Goal: Information Seeking & Learning: Check status

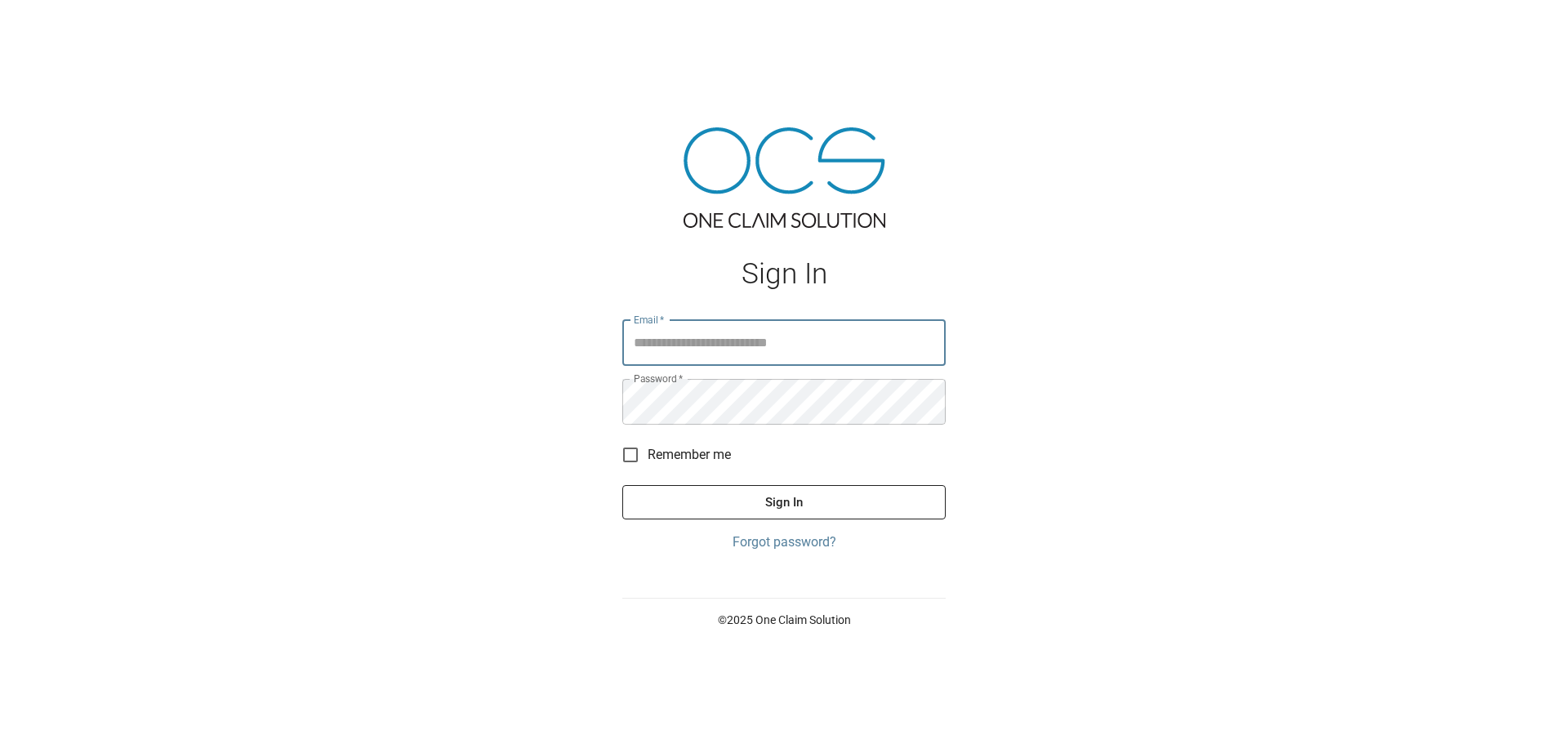
type input "**********"
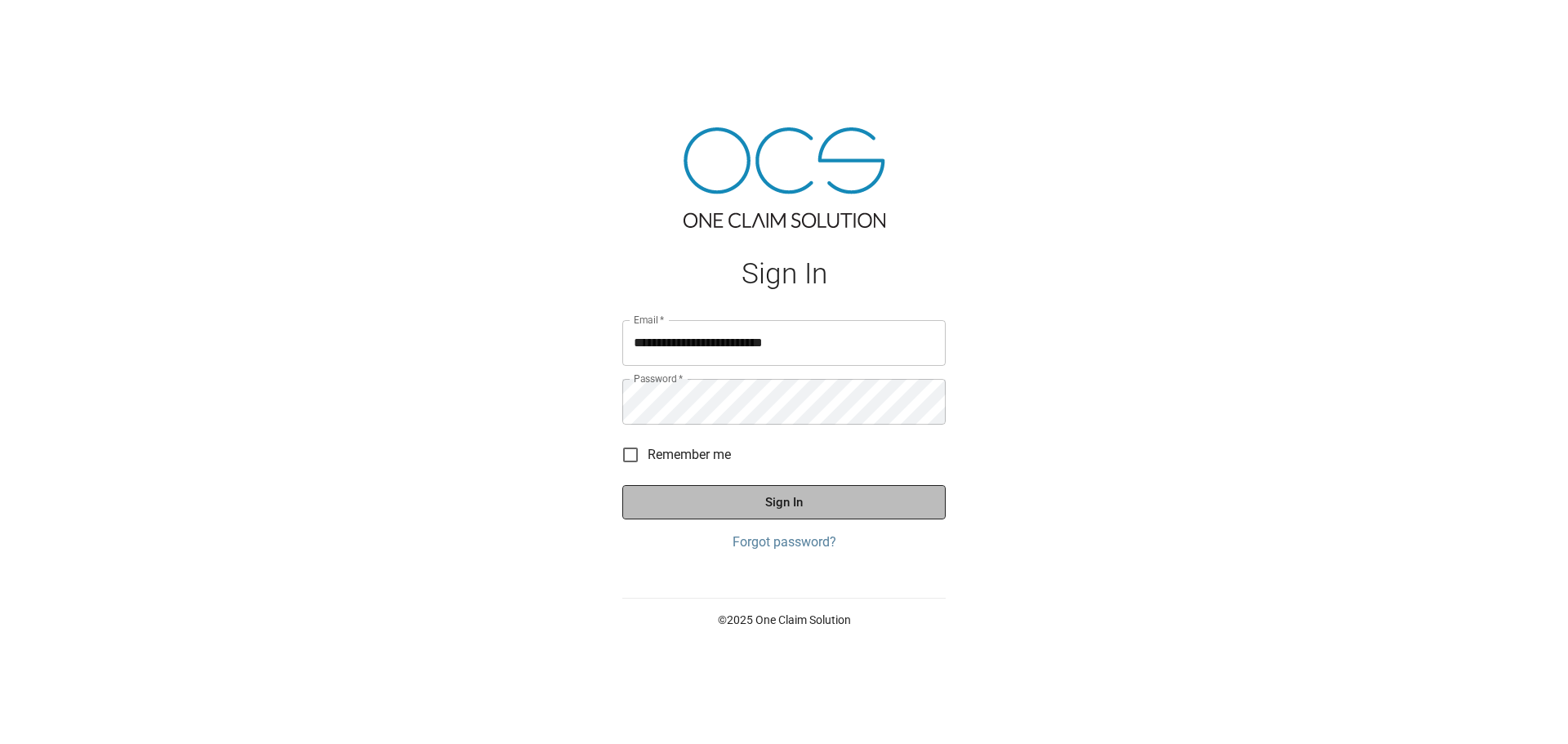
click at [782, 512] on button "Sign In" at bounding box center [784, 501] width 323 height 34
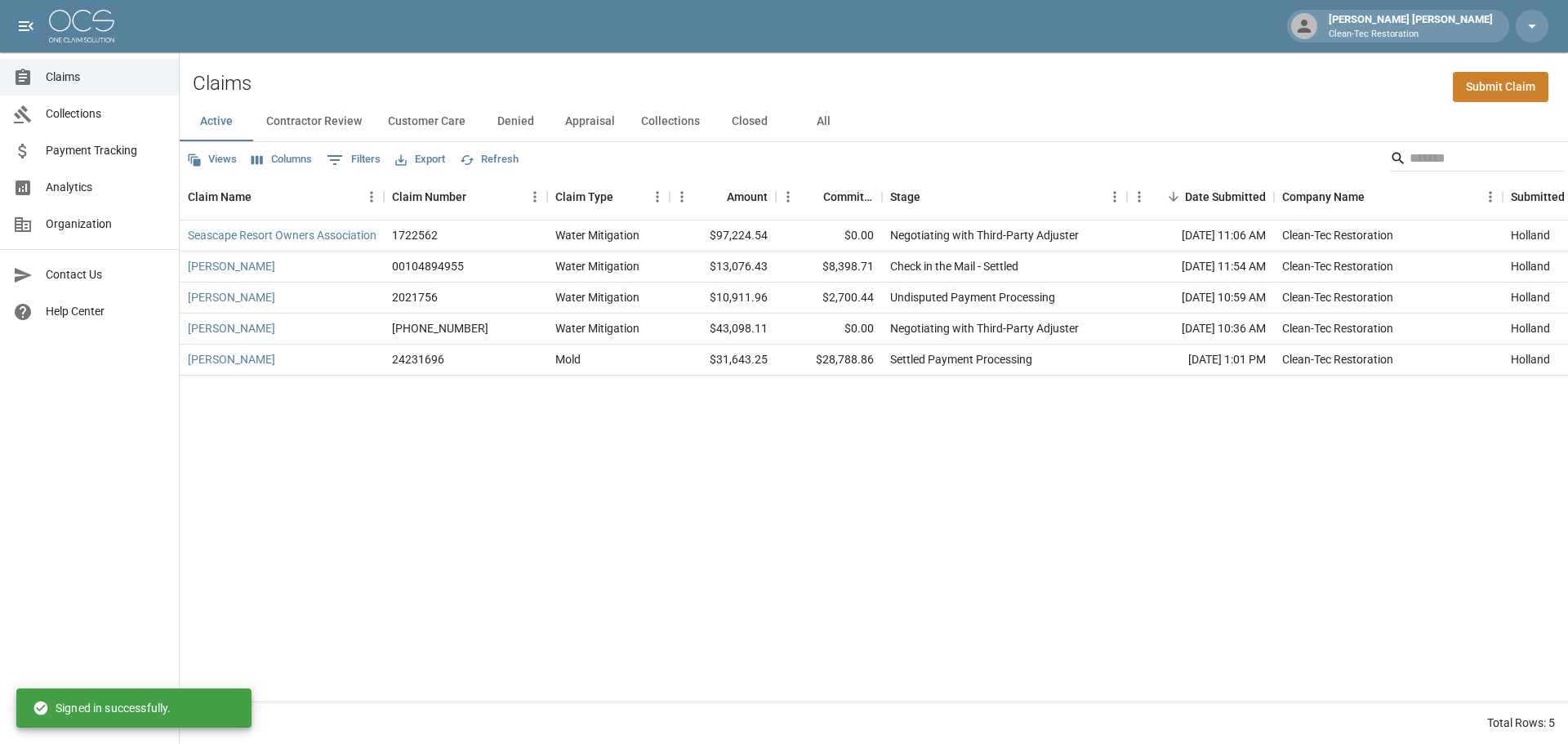
click at [788, 483] on div "Seascape Resort Owners Association 1722562 Water Mitigation $97,224.54 $0.00 Ne…" at bounding box center [943, 461] width 1527 height 481
click at [491, 124] on button "Denied" at bounding box center [515, 121] width 74 height 39
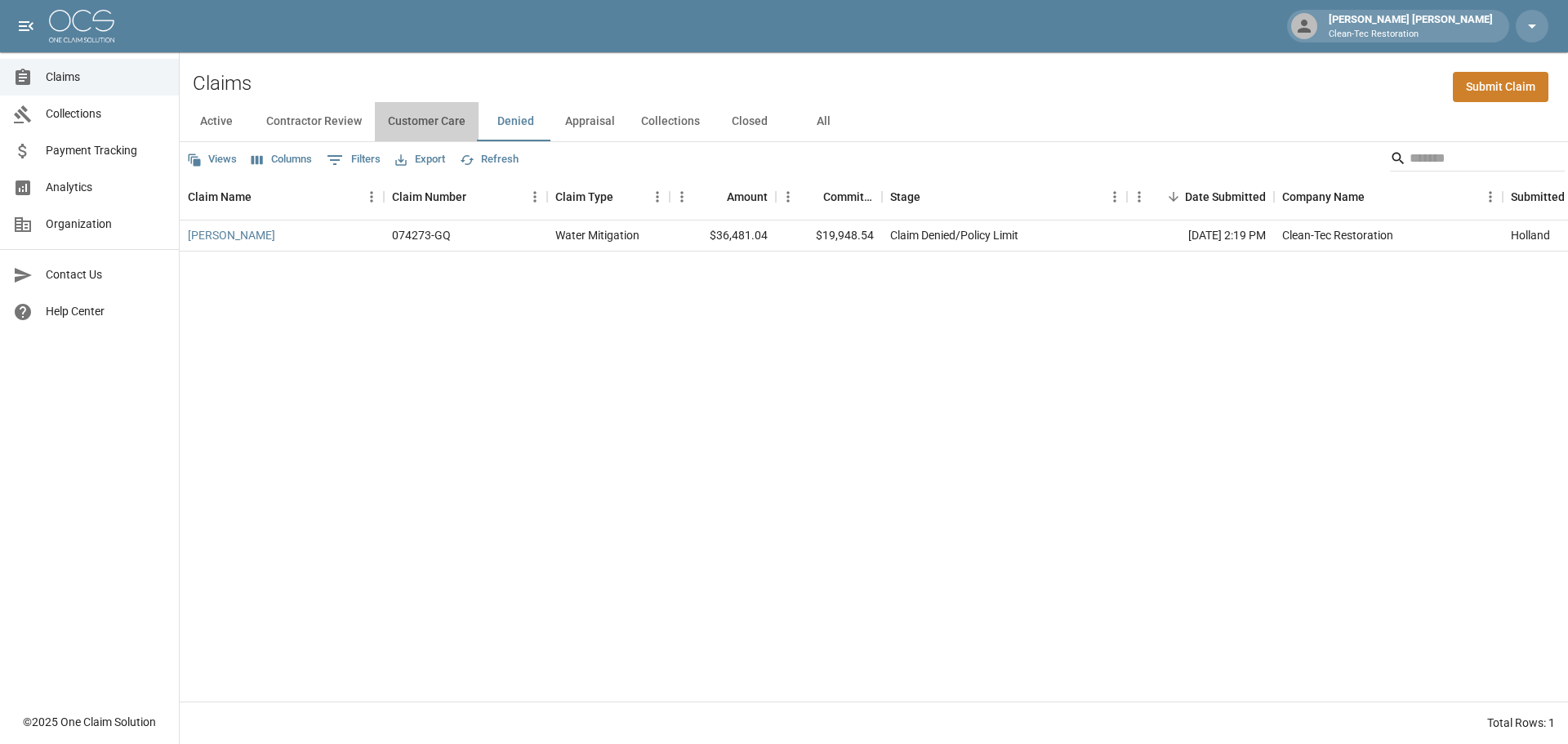
click at [449, 124] on button "Customer Care" at bounding box center [426, 121] width 104 height 39
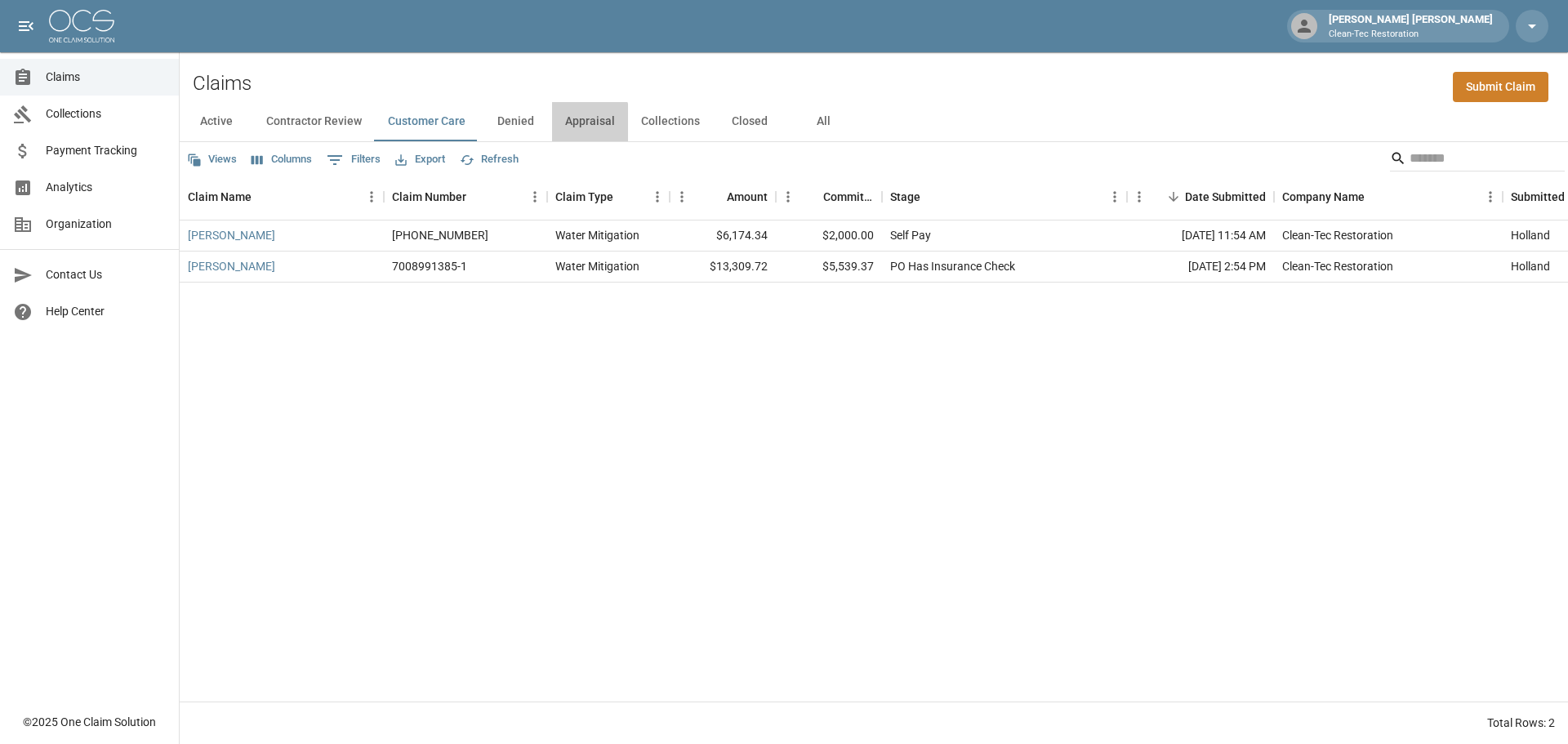
click at [578, 127] on button "Appraisal" at bounding box center [590, 121] width 76 height 39
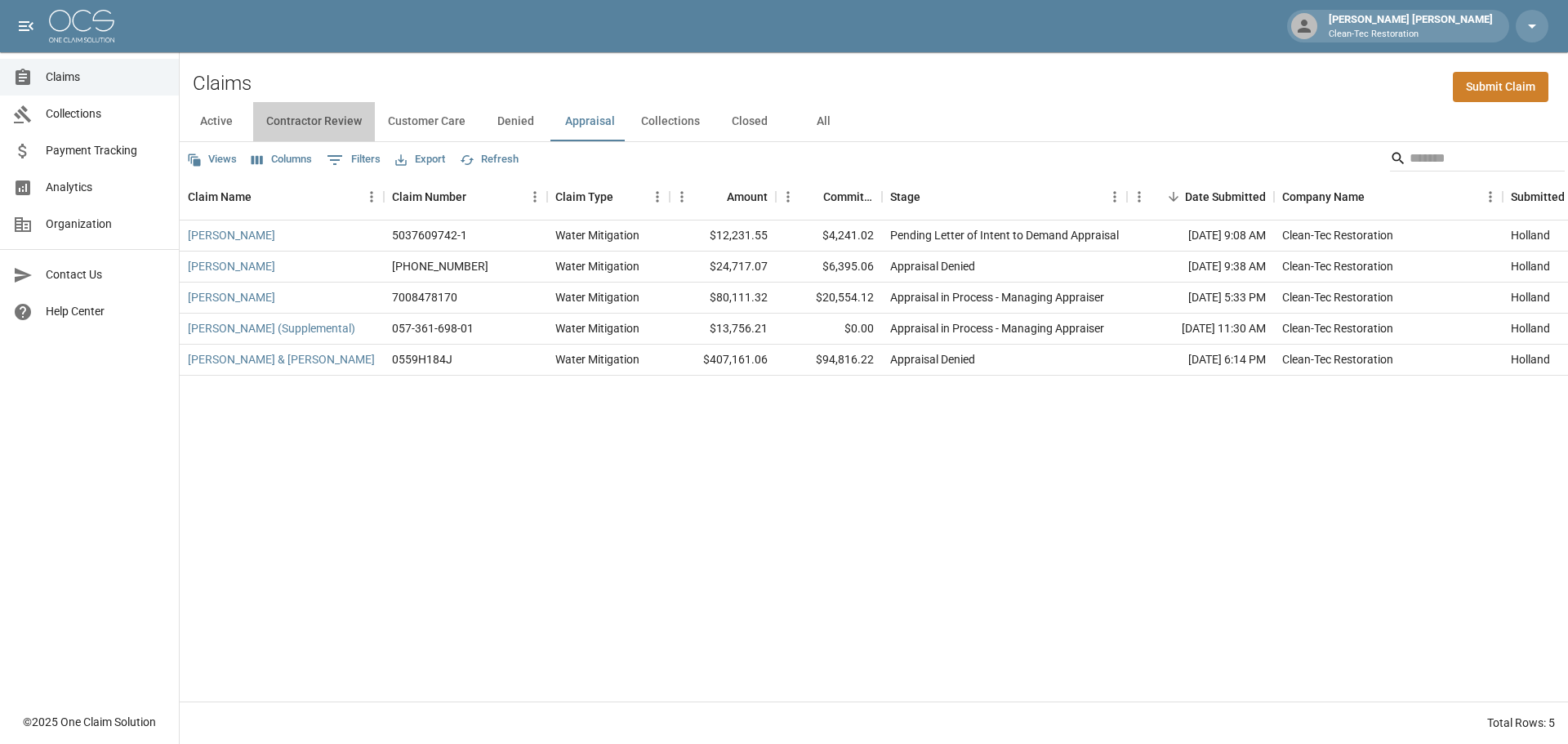
click at [338, 127] on button "Contractor Review" at bounding box center [313, 121] width 121 height 39
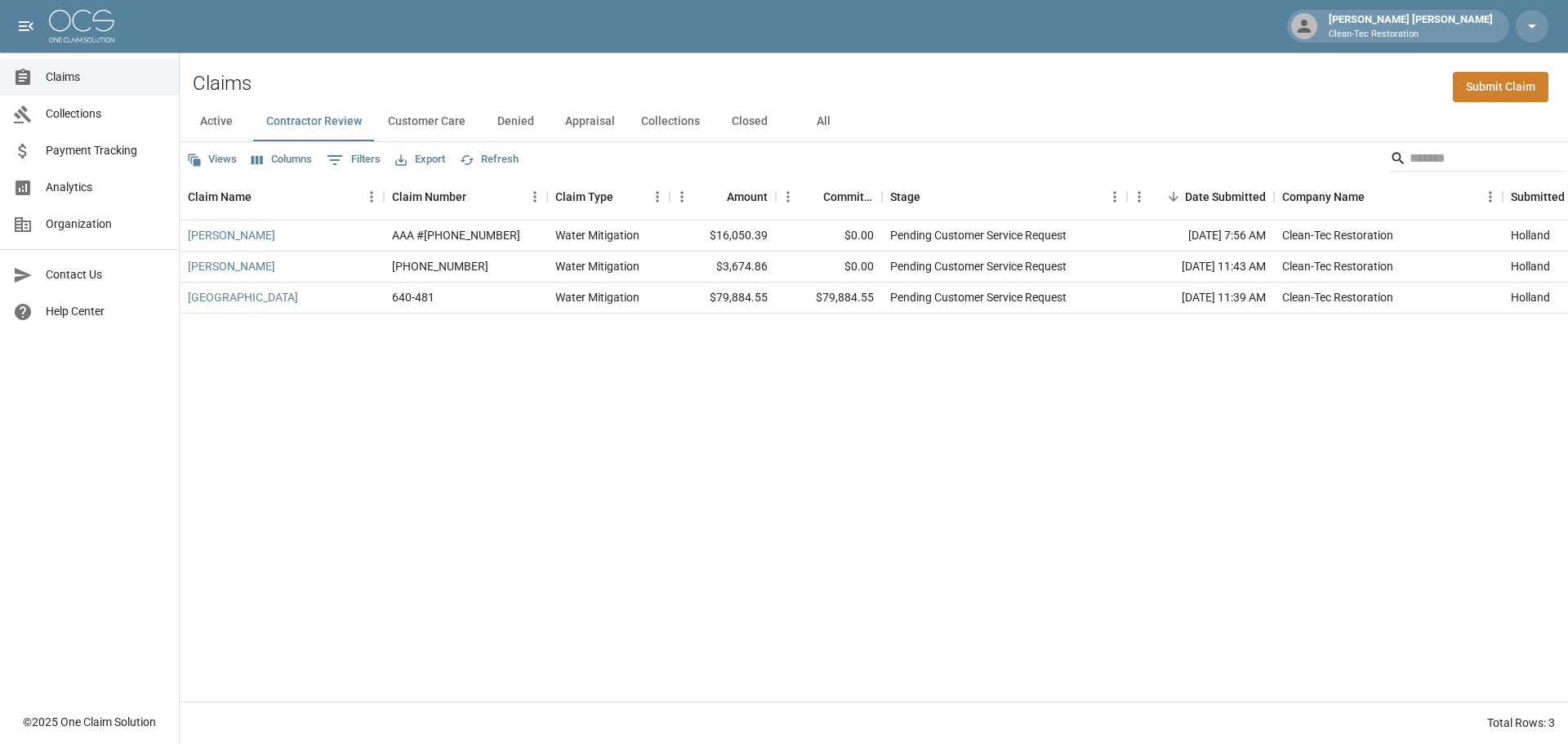
click at [243, 123] on button "Active" at bounding box center [216, 121] width 74 height 39
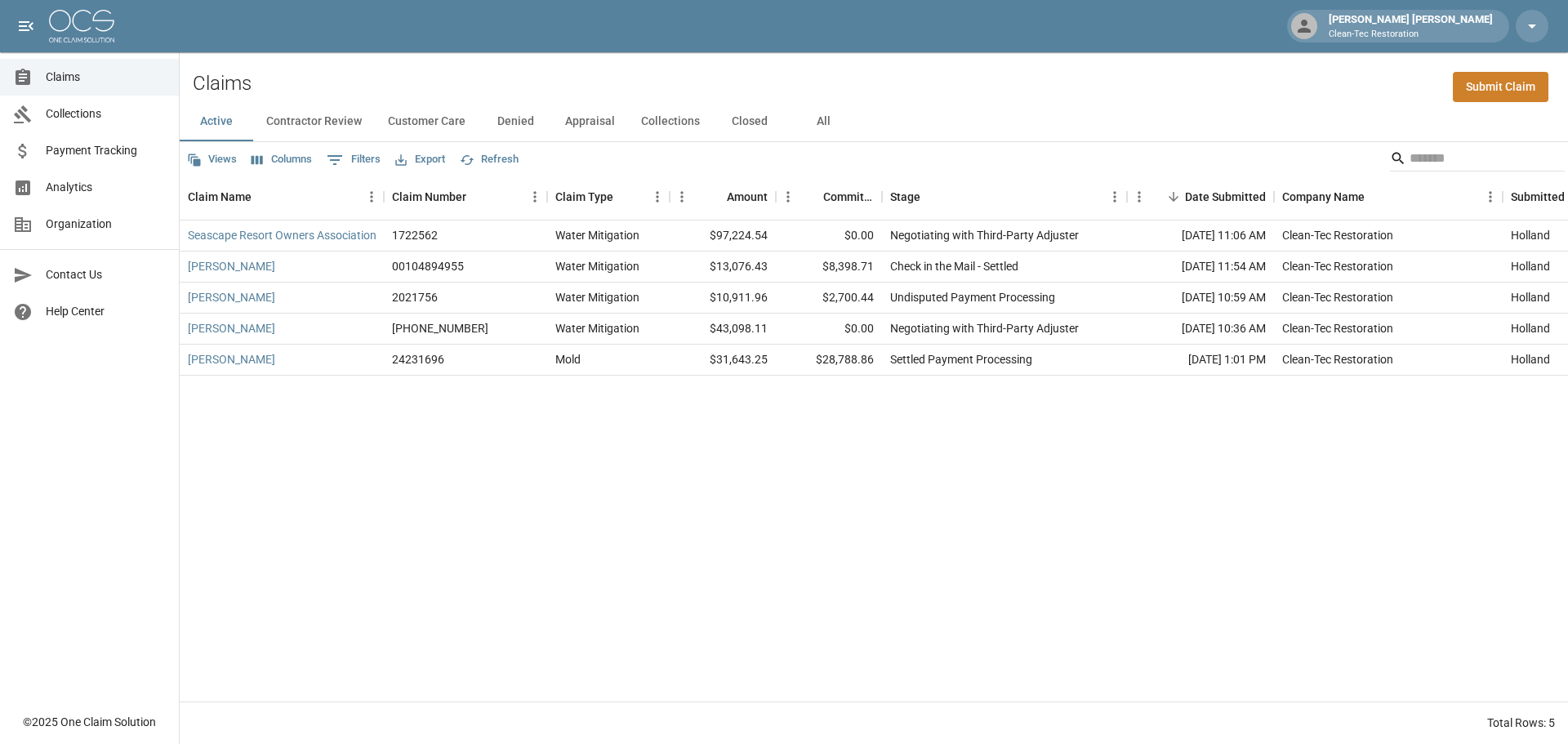
click at [447, 126] on button "Customer Care" at bounding box center [426, 121] width 104 height 39
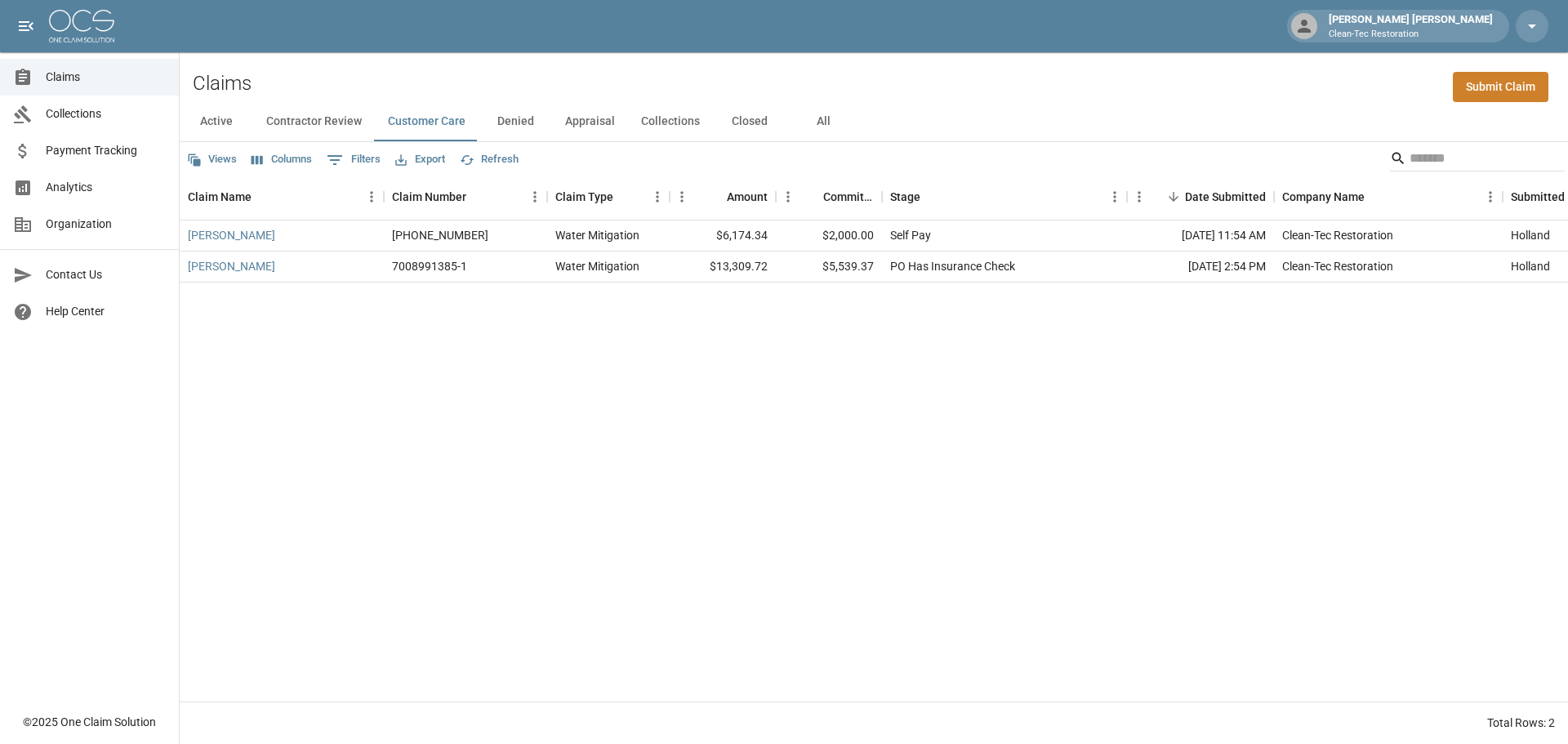
click at [565, 442] on div "[PERSON_NAME] [PHONE_NUMBER] Water Mitigation $6,174.34 $2,000.00 Self Pay [DAT…" at bounding box center [943, 461] width 1527 height 481
click at [332, 370] on div "[PERSON_NAME] [PHONE_NUMBER] Water Mitigation $6,174.34 $2,000.00 Self Pay [DAT…" at bounding box center [943, 461] width 1527 height 481
click at [212, 119] on button "Active" at bounding box center [216, 121] width 74 height 39
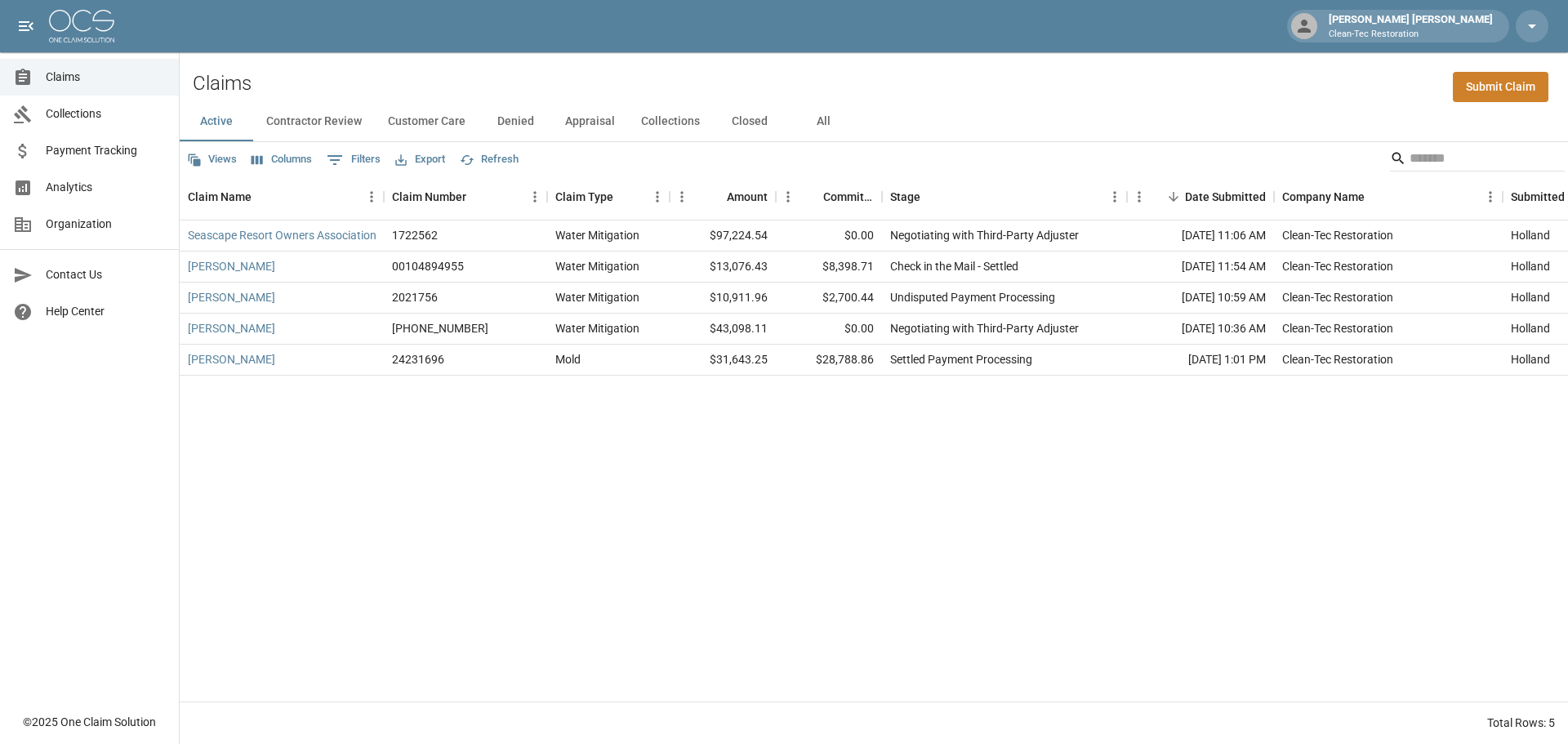
click at [477, 528] on div "Seascape Resort Owners Association 1722562 Water Mitigation $97,224.54 $0.00 Ne…" at bounding box center [943, 461] width 1527 height 481
click at [459, 499] on div "Seascape Resort Owners Association 1722562 Water Mitigation $97,224.54 $0.00 Ne…" at bounding box center [943, 461] width 1527 height 481
click at [462, 502] on div "Seascape Resort Owners Association 1722562 Water Mitigation $97,224.54 $0.00 Ne…" at bounding box center [943, 461] width 1527 height 481
click at [287, 230] on link "Seascape Resort Owners Association" at bounding box center [282, 235] width 189 height 16
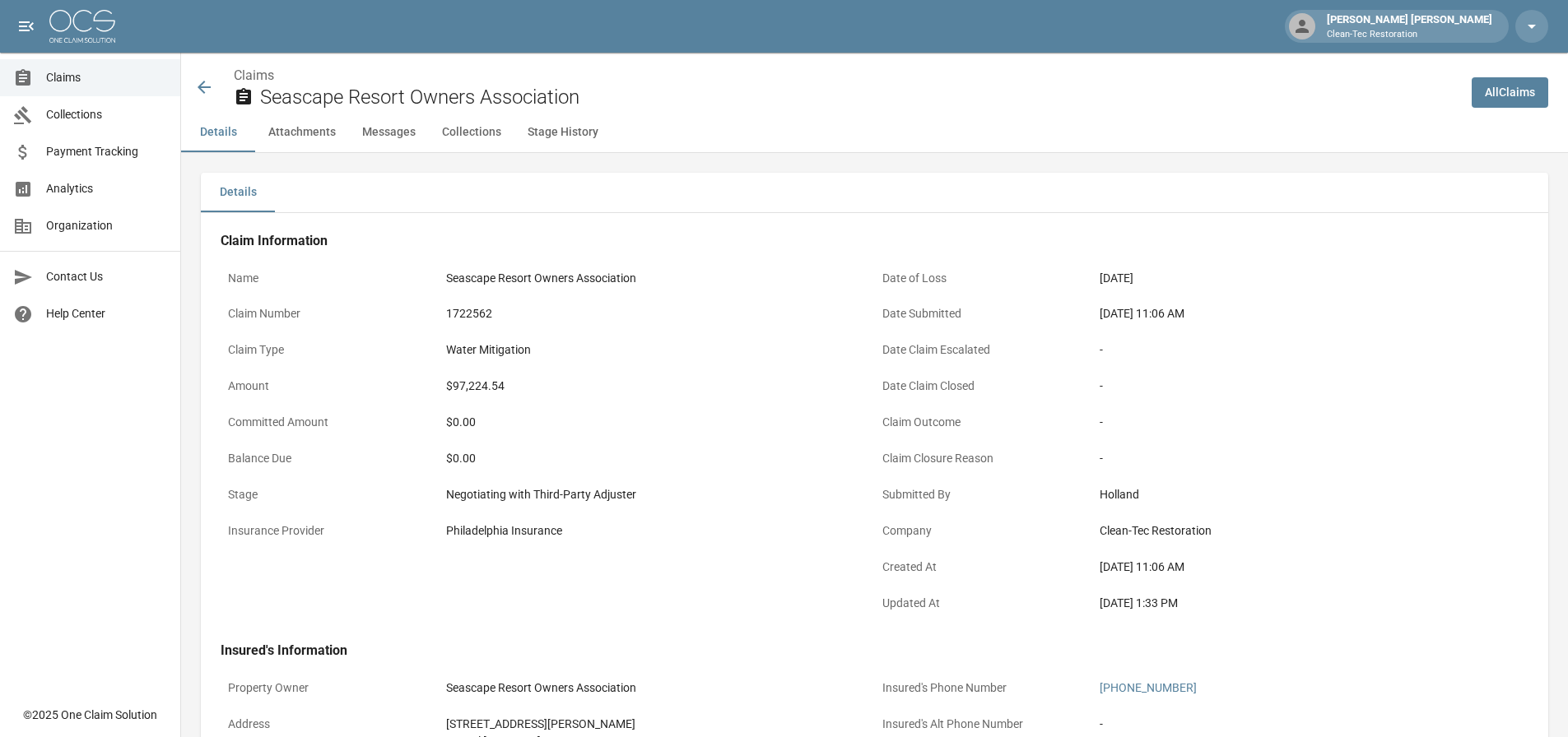
click at [207, 91] on icon at bounding box center [204, 87] width 20 height 20
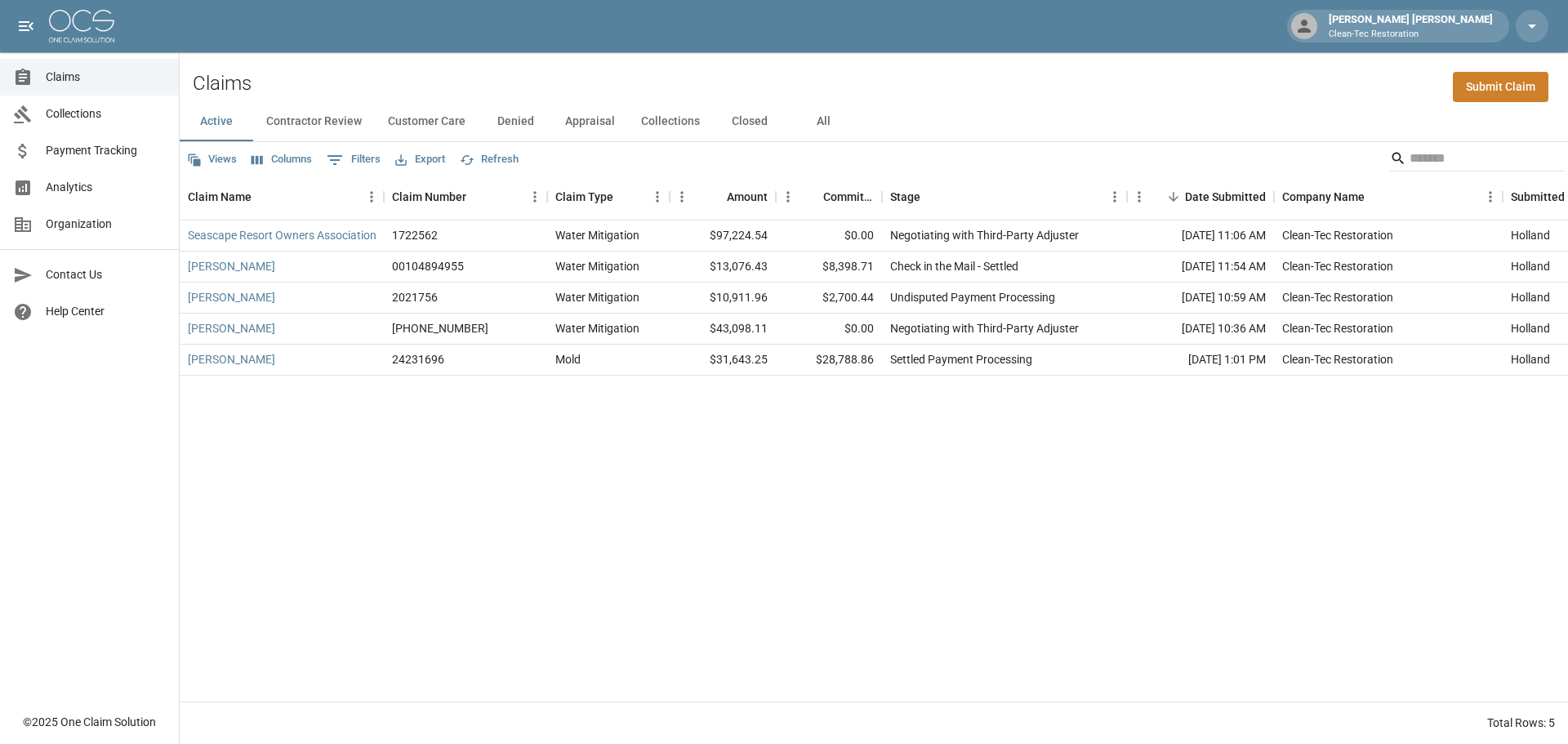
click at [817, 129] on button "All" at bounding box center [823, 121] width 74 height 39
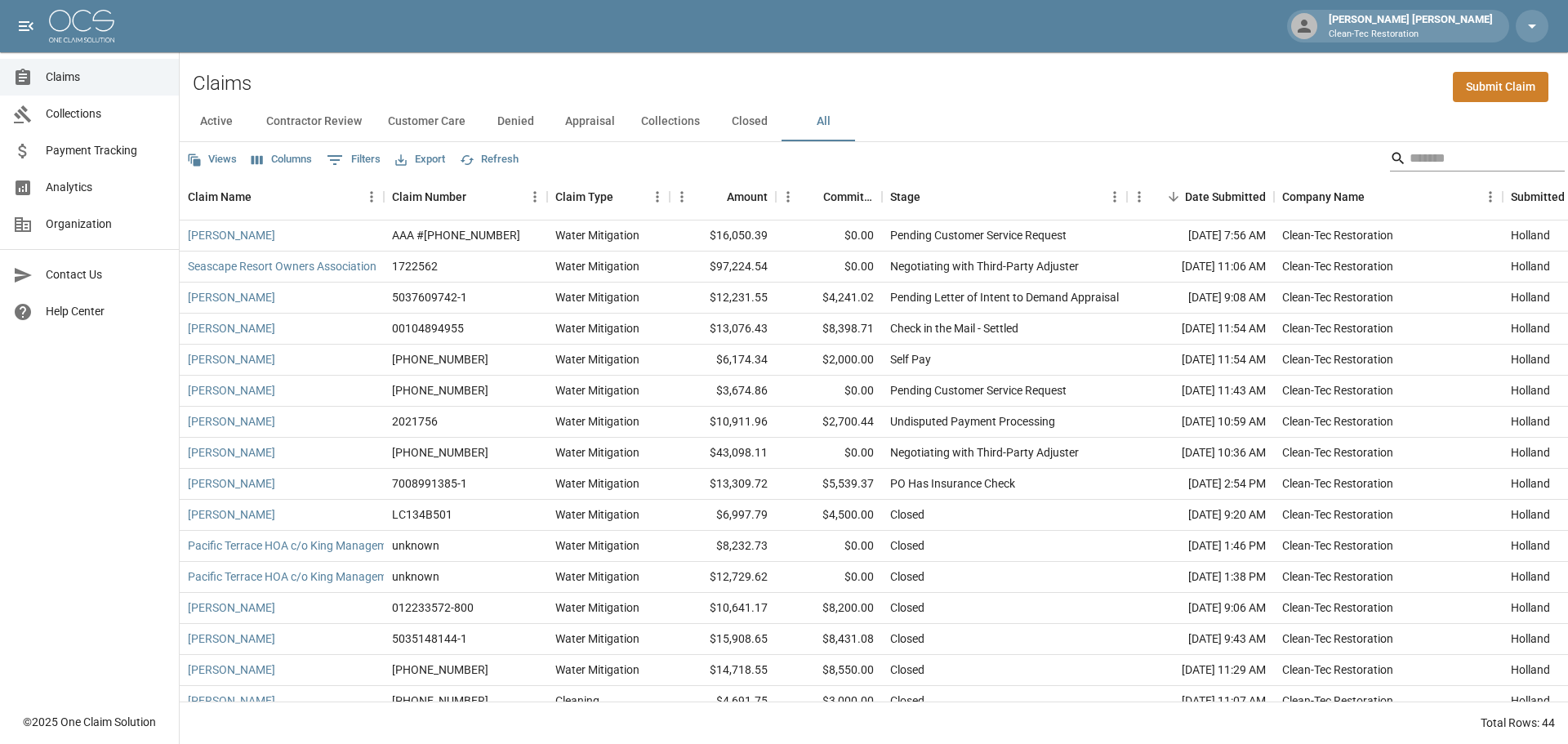
click at [1424, 166] on input "Search" at bounding box center [1474, 158] width 131 height 26
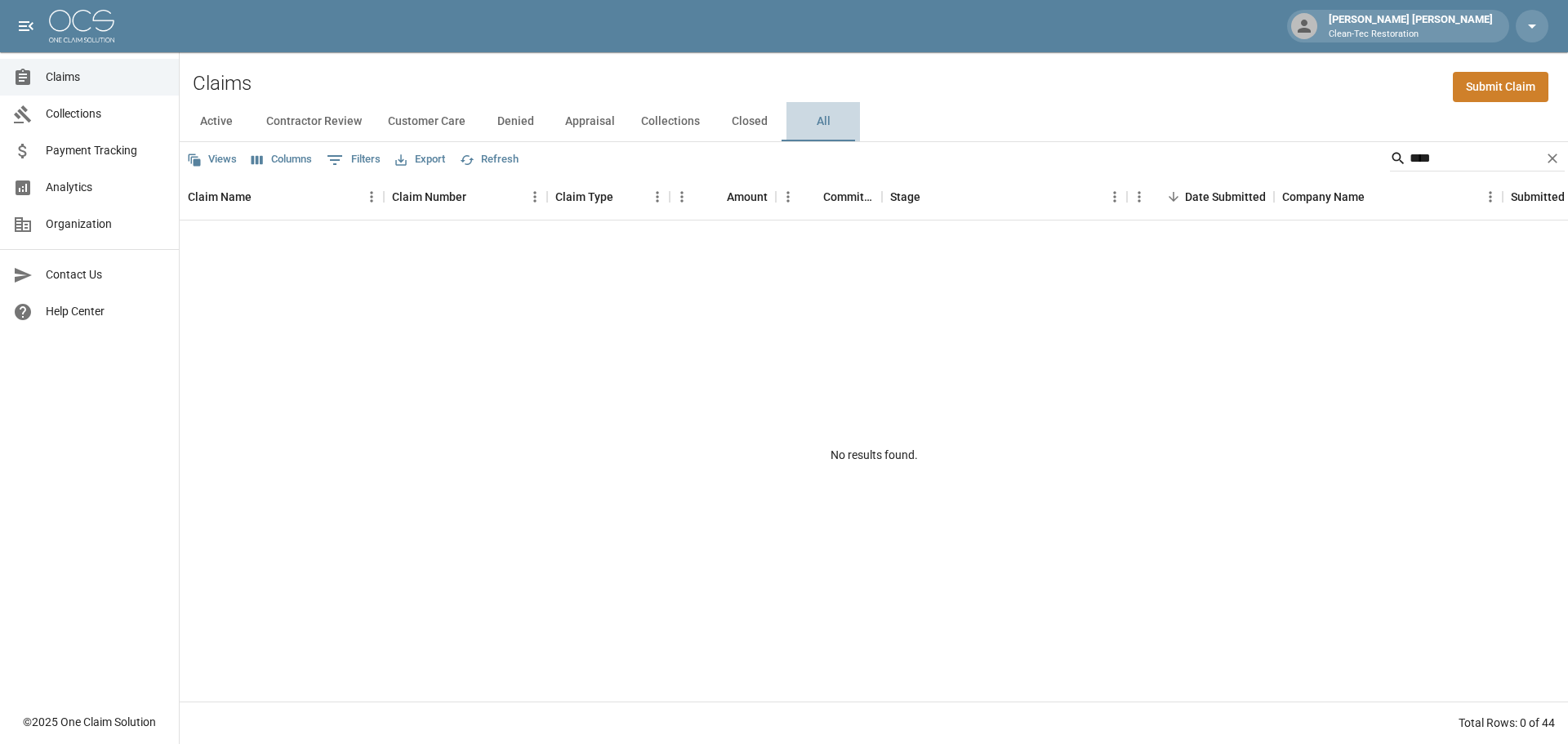
click at [824, 121] on button "All" at bounding box center [823, 121] width 74 height 39
click at [1443, 153] on input "****" at bounding box center [1474, 158] width 131 height 26
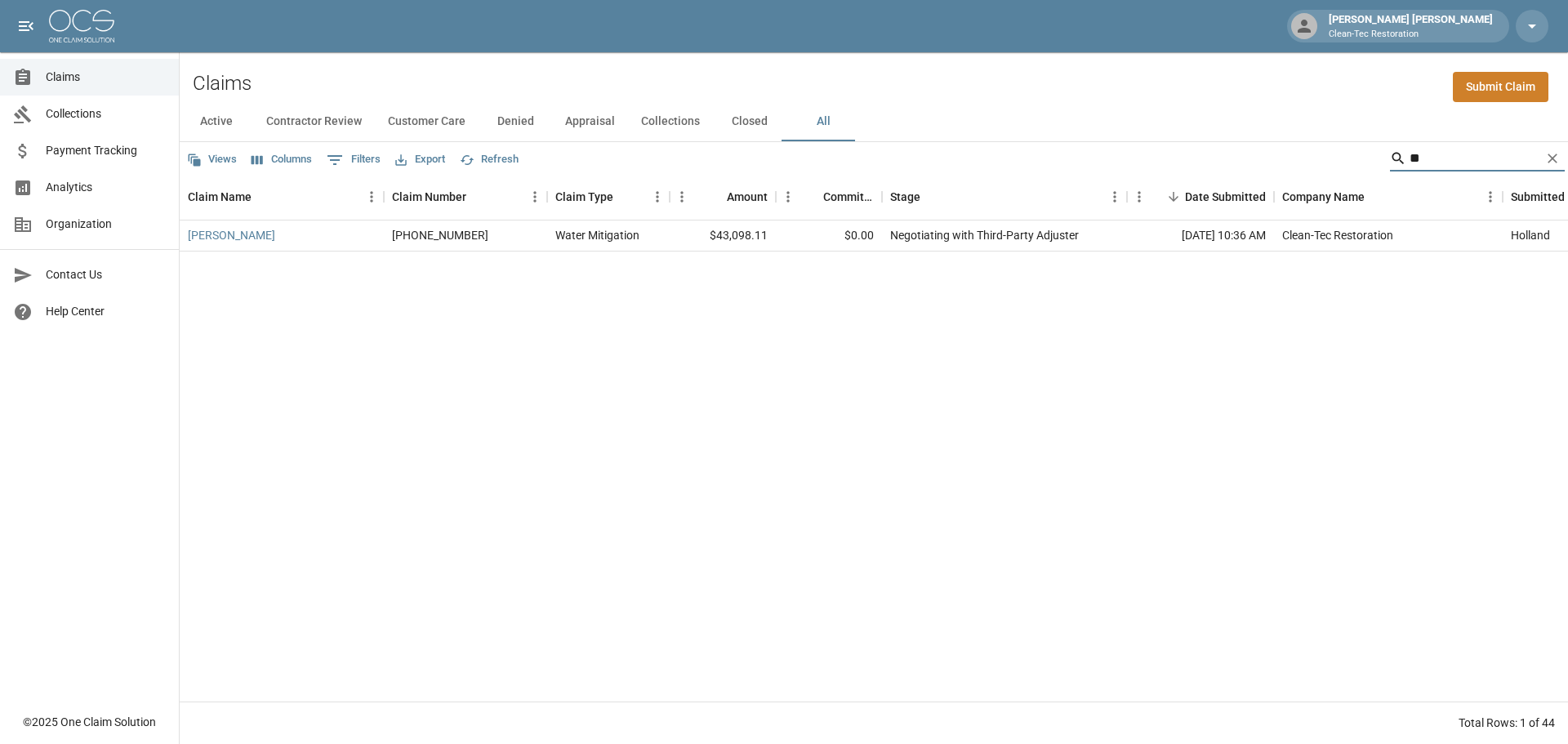
type input "*"
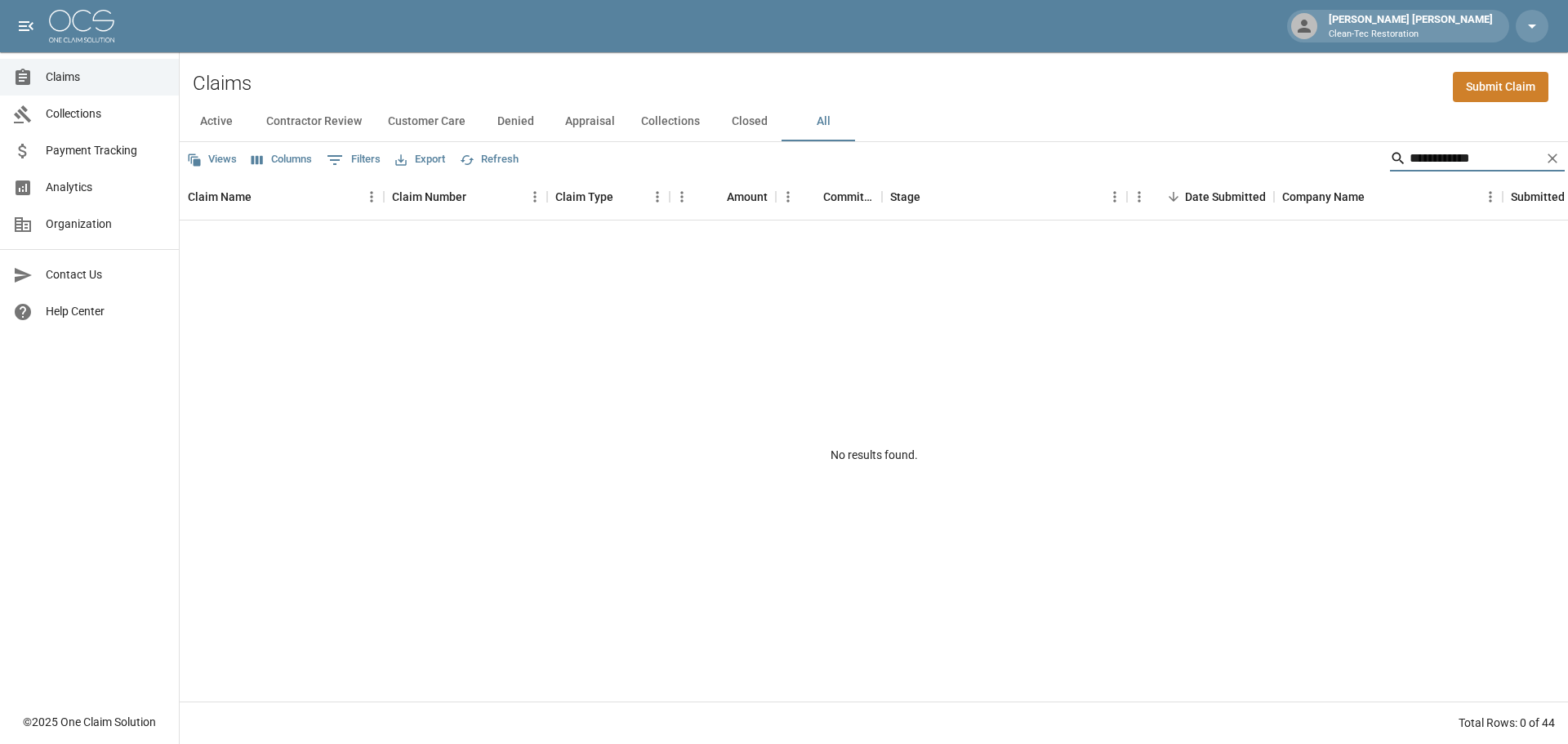
type input "**********"
click at [890, 404] on div "No results found." at bounding box center [873, 454] width 1388 height 469
click at [231, 123] on button "Active" at bounding box center [216, 121] width 74 height 39
